Goal: Task Accomplishment & Management: Use online tool/utility

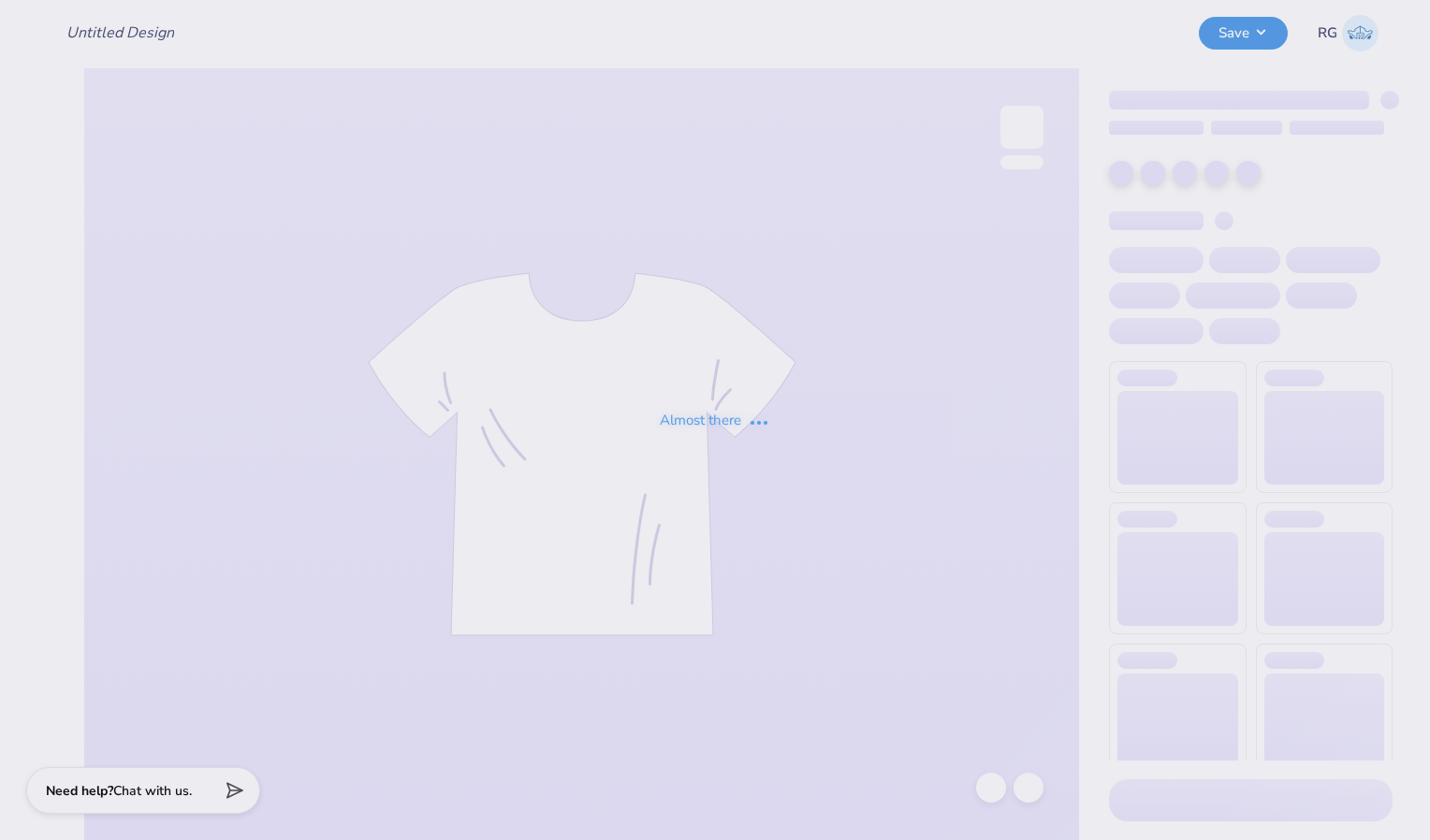
type input "Bucknell Sig Chi Rush Shirts 25"
type input "Bucknell Sig [PERSON_NAME] Shirts 25"
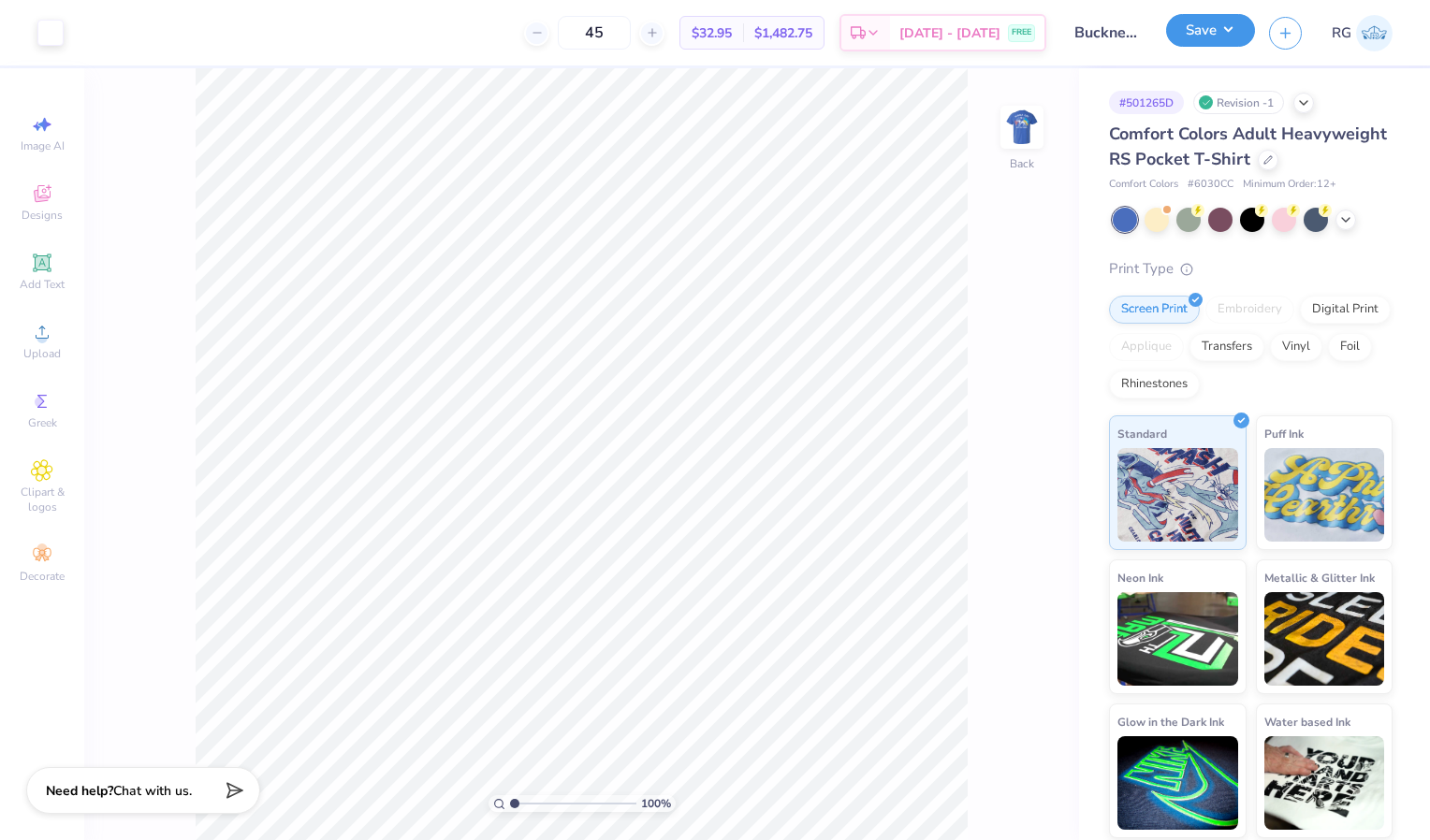
click at [1194, 34] on button "Save" at bounding box center [1210, 30] width 89 height 33
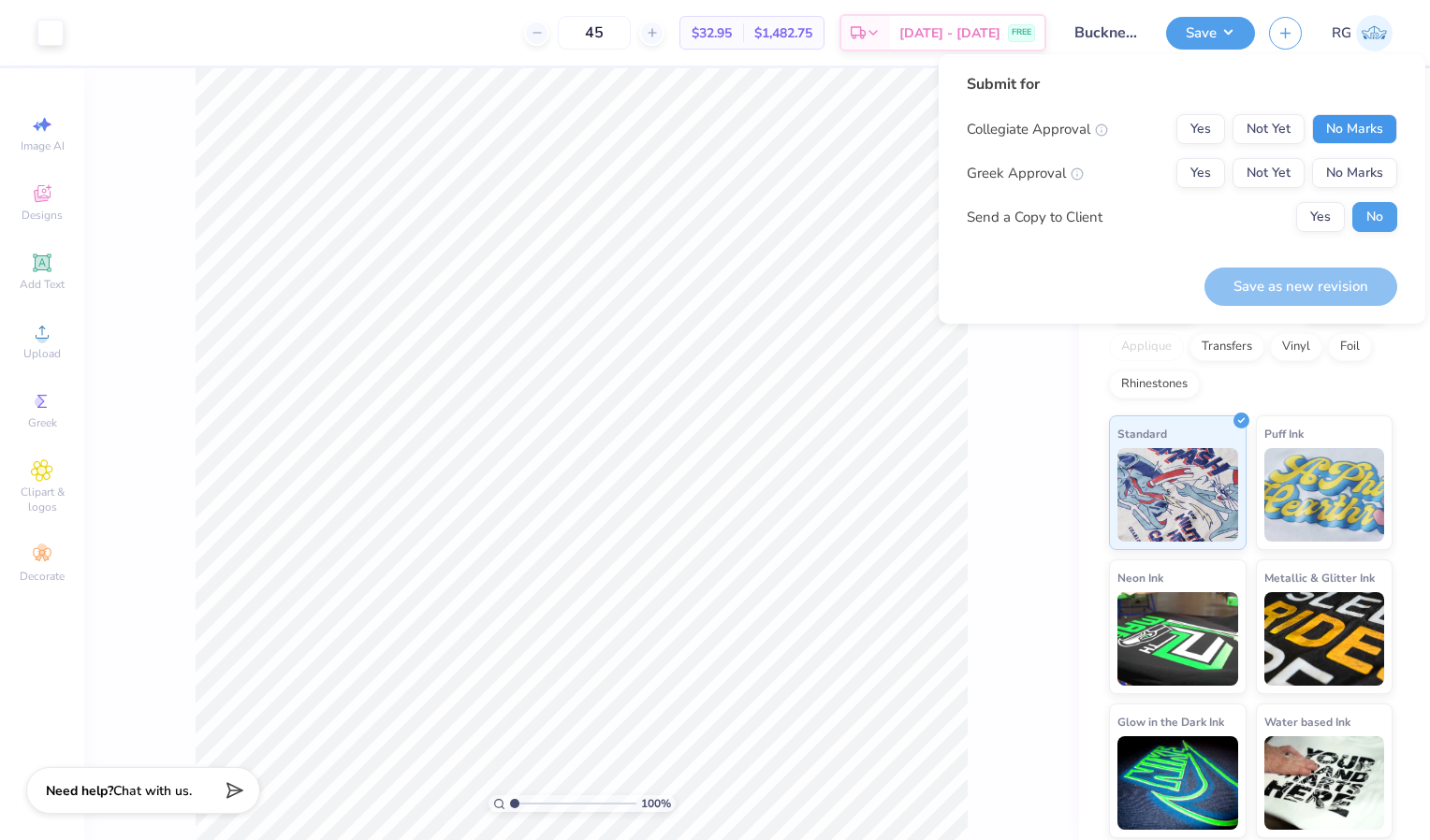
click at [1332, 123] on button "No Marks" at bounding box center [1354, 129] width 85 height 30
click at [1193, 169] on button "Yes" at bounding box center [1201, 173] width 49 height 30
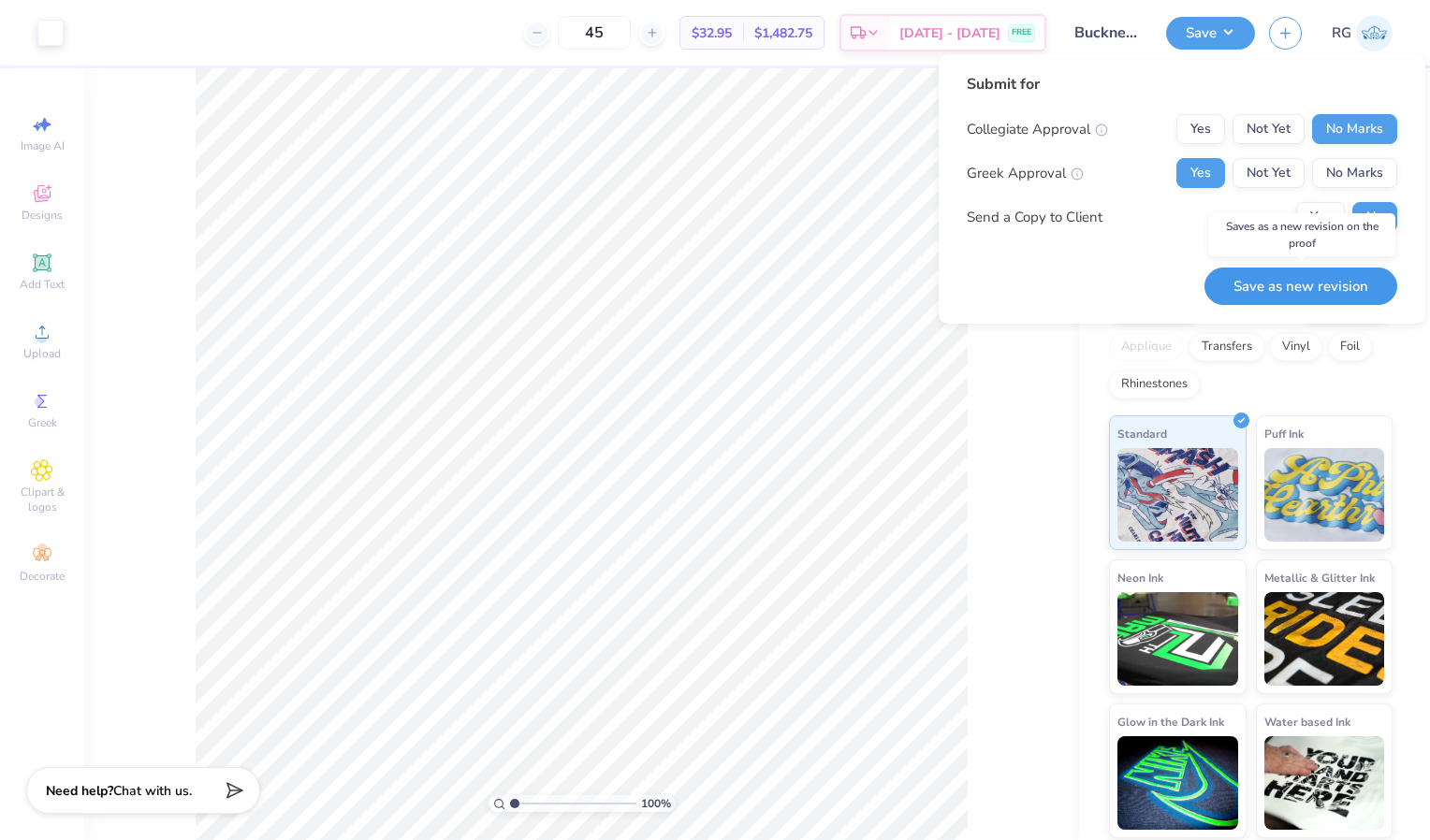
click at [1265, 300] on button "Save as new revision" at bounding box center [1301, 287] width 193 height 38
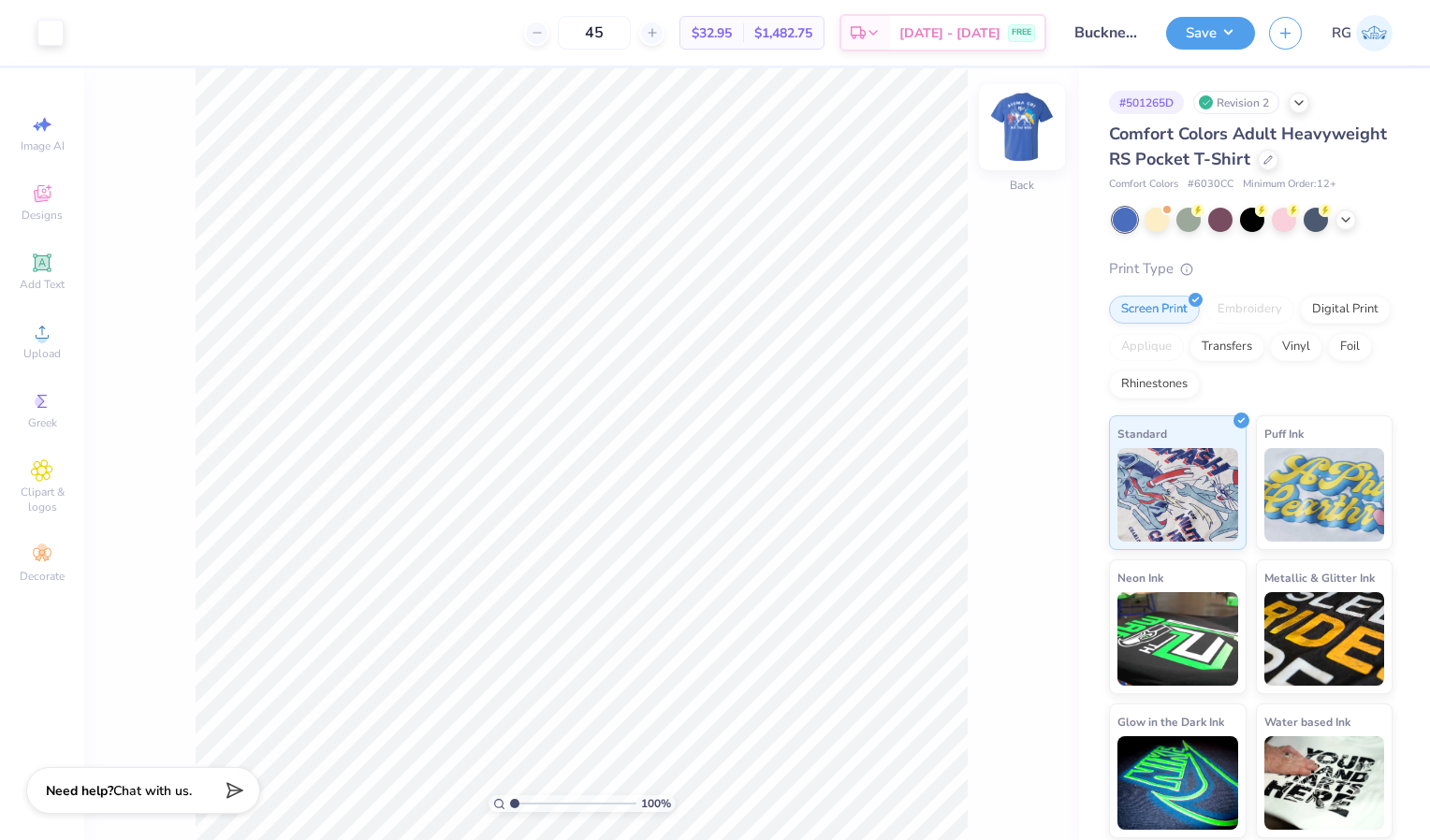
click at [1025, 114] on img at bounding box center [1022, 127] width 75 height 75
click at [1019, 127] on img at bounding box center [1022, 127] width 75 height 75
